Goal: Obtain resource: Download file/media

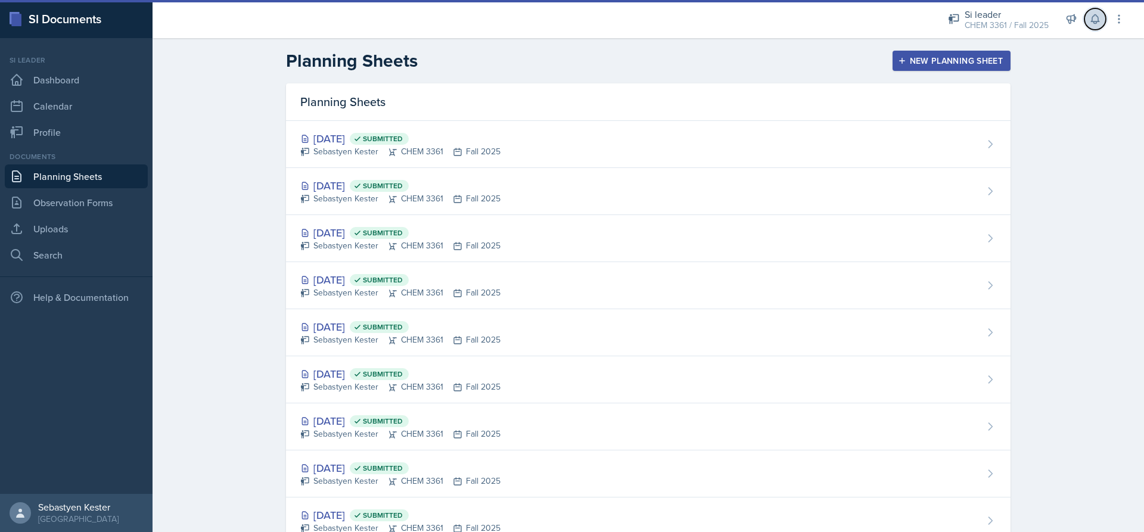
click at [1092, 21] on icon at bounding box center [1095, 19] width 8 height 9
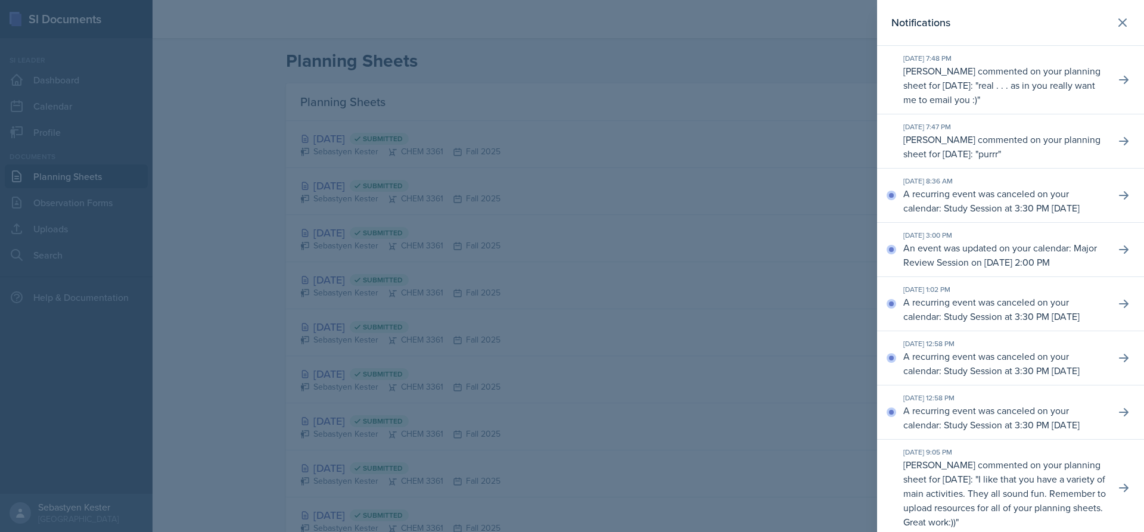
click at [820, 66] on div at bounding box center [572, 266] width 1144 height 532
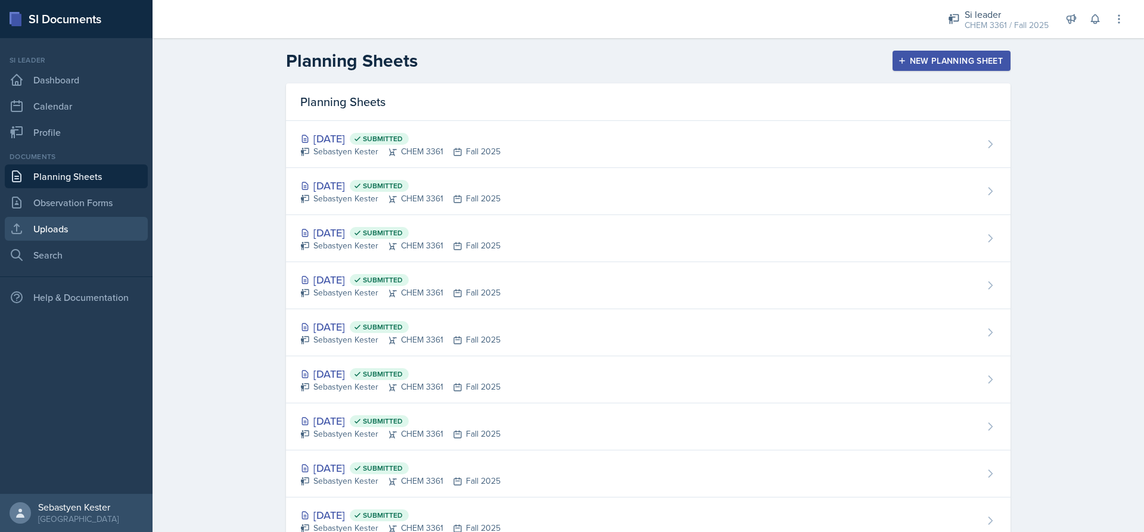
click at [66, 229] on link "Uploads" at bounding box center [76, 229] width 143 height 24
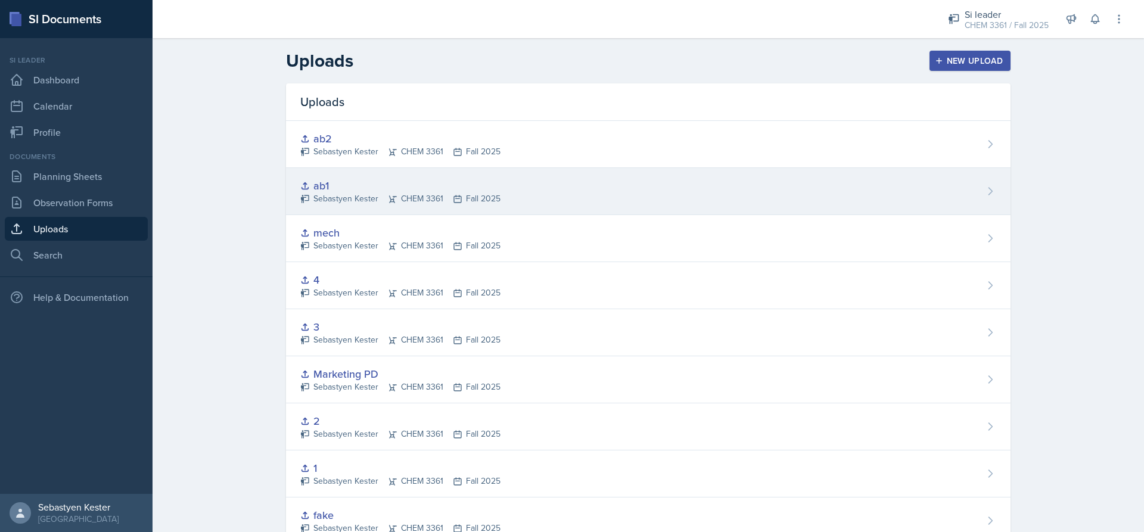
click at [984, 189] on icon at bounding box center [990, 191] width 12 height 12
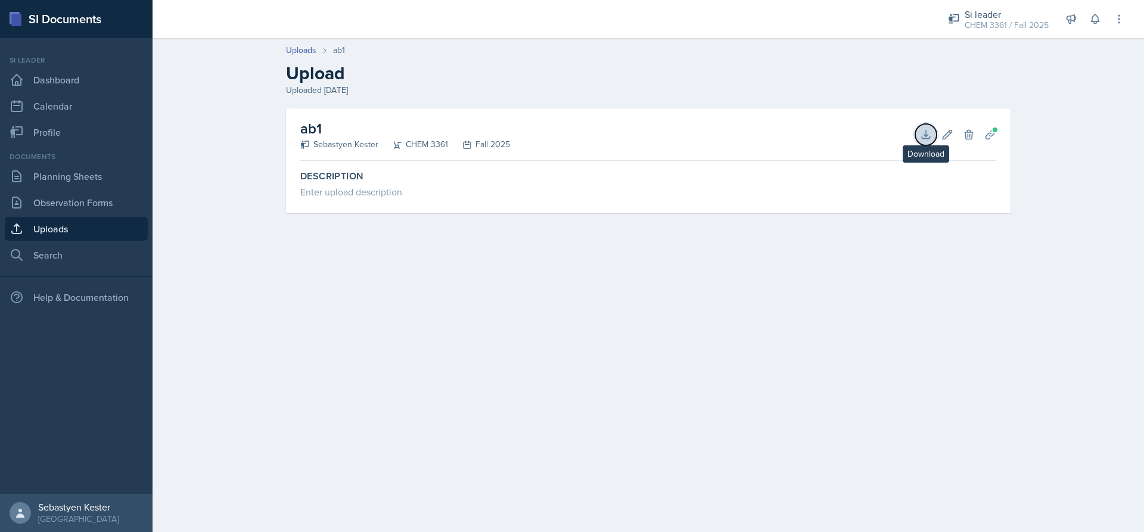
click at [921, 135] on icon at bounding box center [926, 135] width 12 height 12
click at [301, 52] on link "Uploads" at bounding box center [301, 50] width 30 height 13
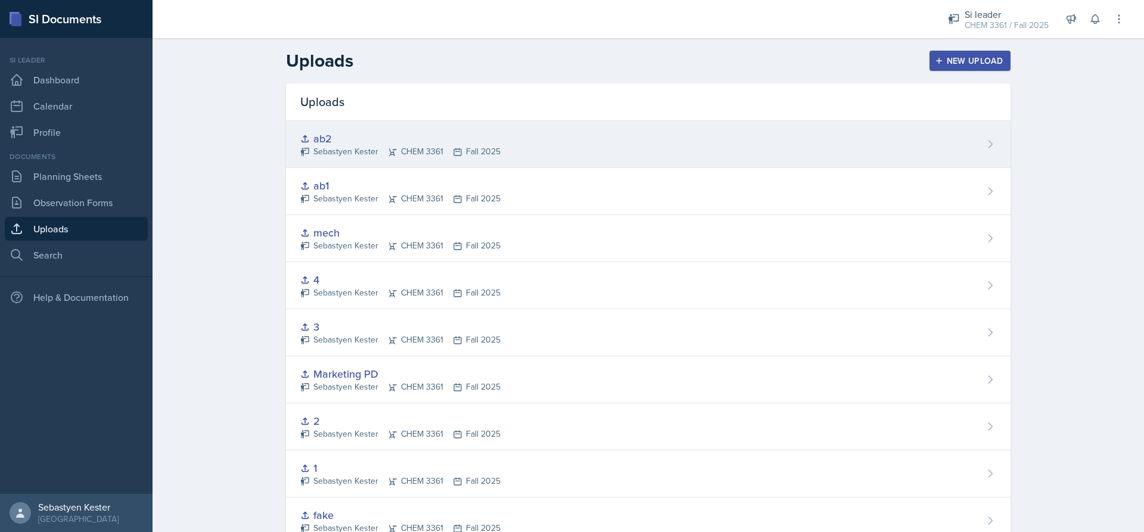
click at [319, 132] on div "ab2" at bounding box center [400, 138] width 200 height 16
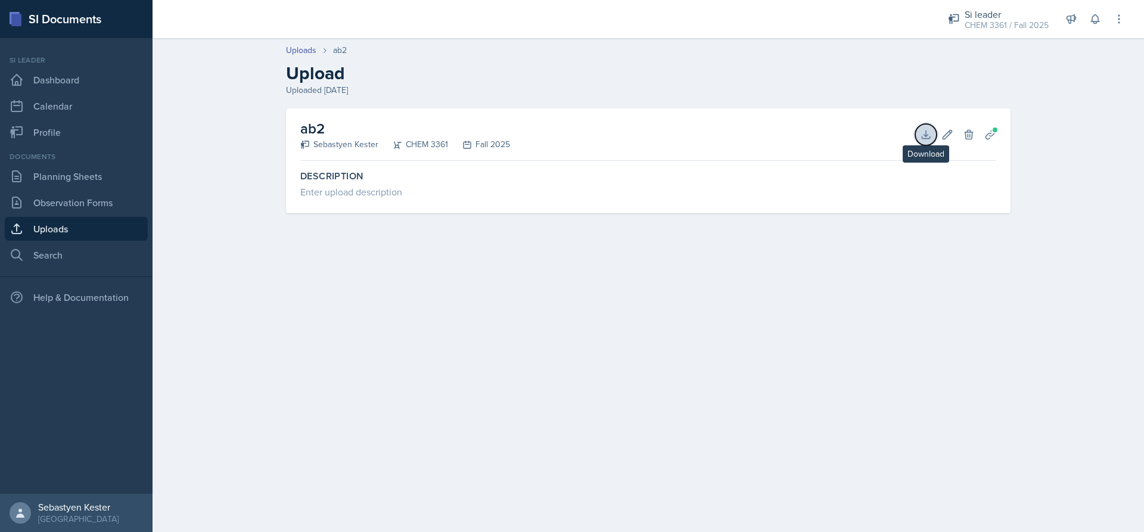
click at [924, 137] on icon at bounding box center [926, 135] width 12 height 12
